Goal: Task Accomplishment & Management: Use online tool/utility

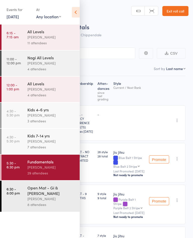
click at [10, 14] on link "12 Sep, 2025" at bounding box center [13, 17] width 12 height 6
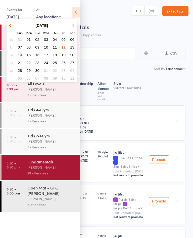
click at [180, 11] on link "Exit roll call" at bounding box center [175, 11] width 26 height 10
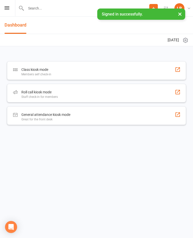
click at [46, 97] on div "Staff check-in for members" at bounding box center [39, 97] width 36 height 4
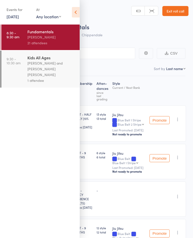
click at [75, 11] on icon at bounding box center [76, 12] width 8 height 11
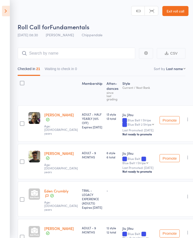
click at [60, 65] on button "Waiting to check in 0" at bounding box center [61, 70] width 32 height 12
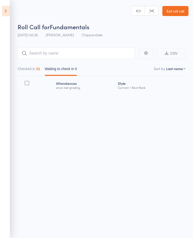
click at [30, 70] on button "Checked in 21" at bounding box center [29, 70] width 23 height 12
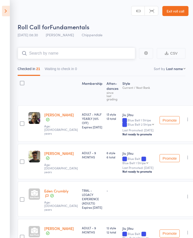
click at [36, 55] on input "search" at bounding box center [76, 54] width 117 height 12
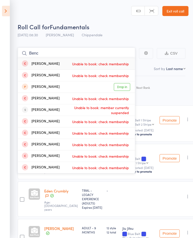
type input "Benc"
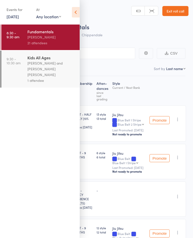
click at [74, 12] on icon at bounding box center [76, 12] width 8 height 11
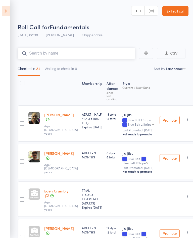
click at [39, 57] on input "search" at bounding box center [76, 54] width 117 height 12
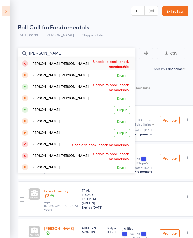
type input "Cooper"
click at [126, 113] on link "Drop in" at bounding box center [122, 110] width 16 height 8
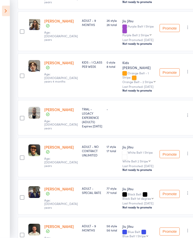
scroll to position [283, 0]
